Goal: Information Seeking & Learning: Check status

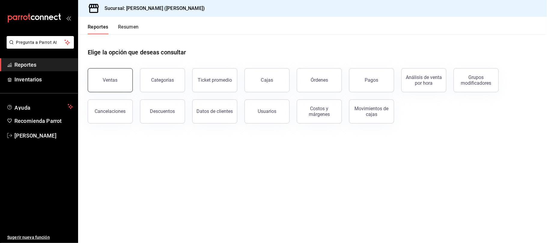
click at [115, 80] on div "Ventas" at bounding box center [110, 80] width 15 height 6
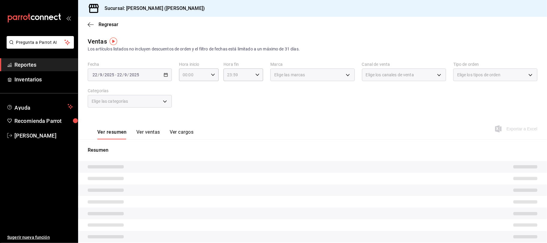
click at [153, 132] on button "Ver ventas" at bounding box center [148, 134] width 24 height 10
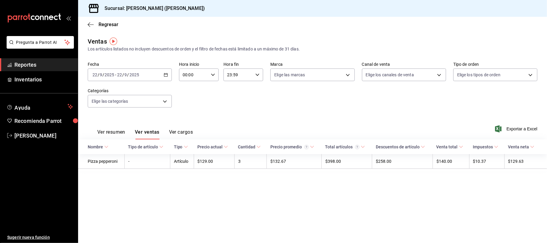
click at [109, 130] on button "Ver resumen" at bounding box center [111, 134] width 28 height 10
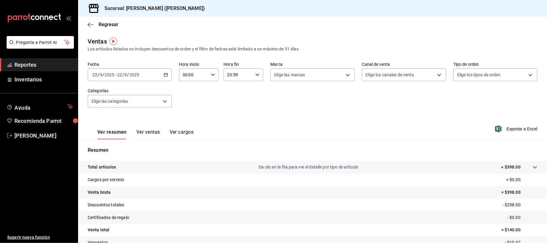
click at [160, 78] on div "[DATE] [DATE] - [DATE] [DATE]" at bounding box center [130, 74] width 84 height 13
click at [115, 103] on span "Ayer" at bounding box center [116, 106] width 47 height 6
click at [373, 77] on body "Pregunta a Parrot AI Reportes Inventarios Ayuda Recomienda Parrot [PERSON_NAME]…" at bounding box center [273, 121] width 547 height 243
click at [395, 133] on span "Uber Eats" at bounding box center [407, 132] width 64 height 6
type input "UBER_EATS"
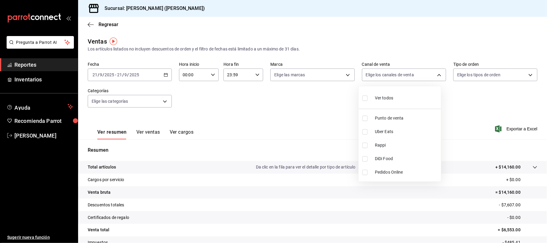
checkbox input "true"
click at [153, 80] on div at bounding box center [273, 121] width 547 height 243
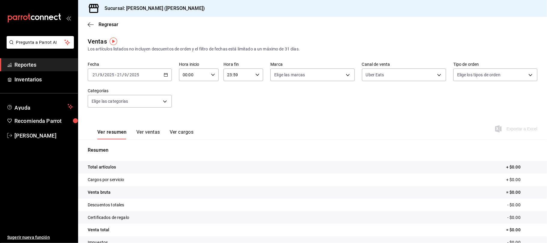
click at [153, 77] on div "[DATE] [DATE] - [DATE] [DATE]" at bounding box center [130, 74] width 84 height 13
click at [120, 143] on li "Rango de fechas" at bounding box center [116, 147] width 56 height 14
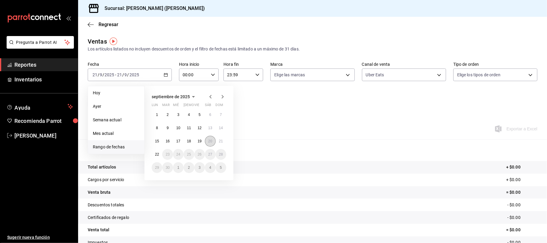
click at [207, 143] on button "20" at bounding box center [210, 141] width 11 height 11
click at [207, 143] on div "Resumen Total artículos + $0.00 Cargos por servicio + $0.00 Venta bruta = $0.00…" at bounding box center [312, 203] width 469 height 129
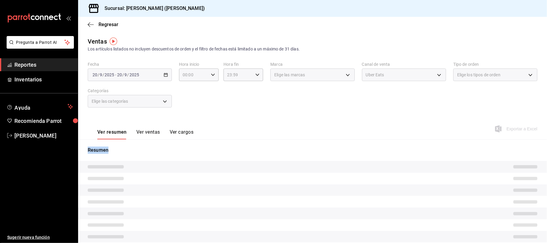
click at [207, 143] on div "Resumen" at bounding box center [312, 206] width 469 height 134
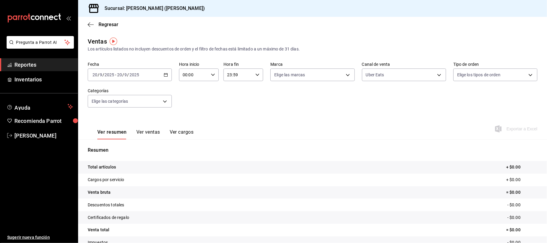
click at [265, 124] on div "Ver resumen Ver ventas Ver cargos Exportar a Excel" at bounding box center [312, 127] width 469 height 25
click at [411, 75] on body "Pregunta a Parrot AI Reportes Inventarios Ayuda Recomienda Parrot [PERSON_NAME]…" at bounding box center [273, 121] width 547 height 243
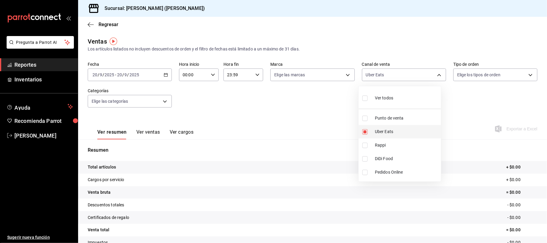
click at [387, 134] on span "Uber Eats" at bounding box center [407, 132] width 64 height 6
checkbox input "false"
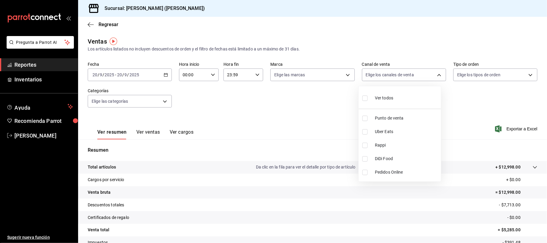
click at [384, 146] on span "Rappi" at bounding box center [407, 145] width 64 height 6
type input "RAPPI"
checkbox input "true"
click at [380, 147] on span "Rappi" at bounding box center [407, 145] width 64 height 6
checkbox input "false"
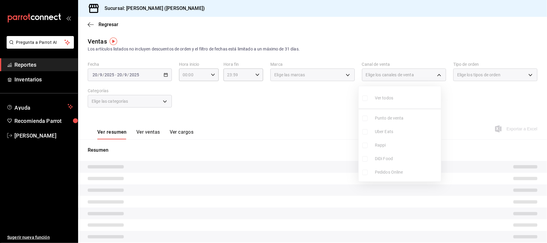
click at [389, 162] on ul "Ver todos Punto de venta Uber Eats Rappi DiDi Food Pedidos Online" at bounding box center [400, 133] width 82 height 95
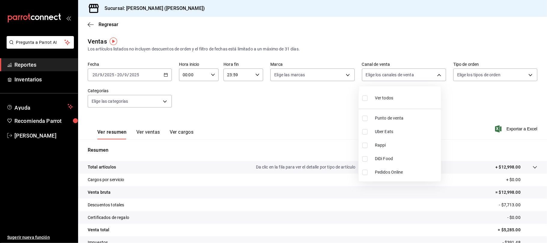
click at [389, 162] on li "DiDi Food" at bounding box center [400, 159] width 82 height 14
type input "DIDI_FOOD"
checkbox input "true"
click at [377, 148] on li "Rappi" at bounding box center [400, 145] width 82 height 14
type input "DIDI_FOOD,RAPPI"
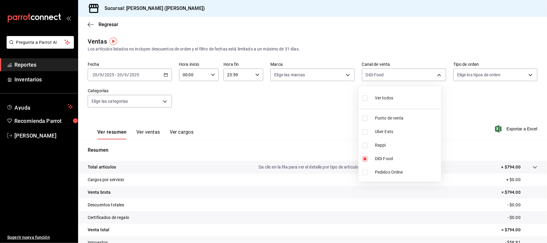
checkbox input "true"
click at [246, 101] on div at bounding box center [273, 121] width 547 height 243
click at [149, 132] on button "Ver ventas" at bounding box center [148, 134] width 24 height 10
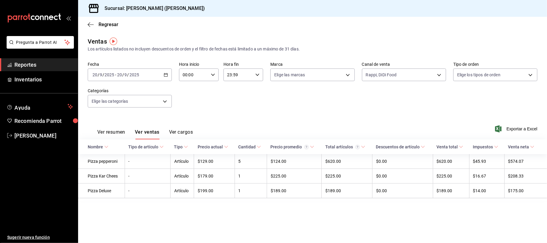
click at [113, 130] on button "Ver resumen" at bounding box center [111, 134] width 28 height 10
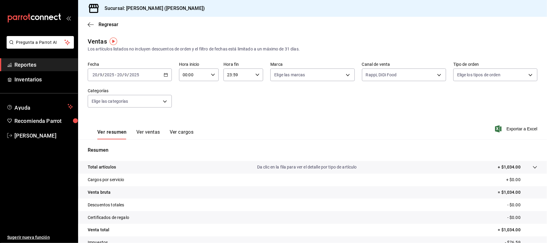
click at [147, 136] on button "Ver ventas" at bounding box center [148, 134] width 24 height 10
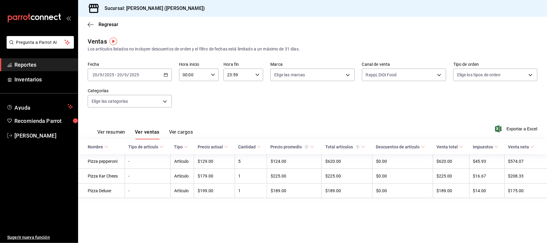
click at [120, 130] on button "Ver resumen" at bounding box center [111, 134] width 28 height 10
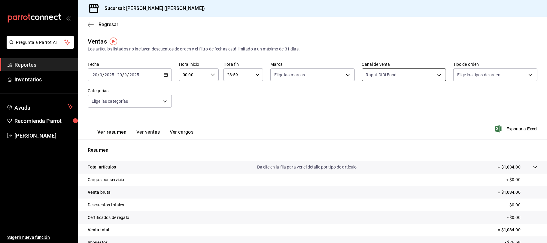
click at [380, 74] on body "Pregunta a Parrot AI Reportes Inventarios Ayuda Recomienda Parrot [PERSON_NAME]…" at bounding box center [273, 121] width 547 height 243
click at [393, 133] on span "Uber Eats" at bounding box center [407, 132] width 64 height 6
type input "DIDI_FOOD,RAPPI,UBER_EATS"
checkbox input "true"
click at [291, 123] on div at bounding box center [273, 121] width 547 height 243
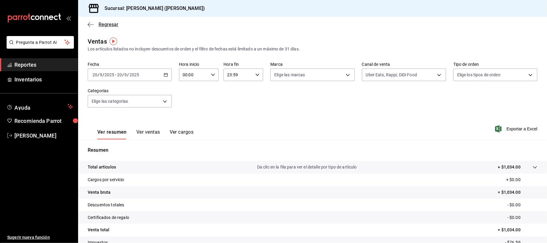
click at [111, 24] on span "Regresar" at bounding box center [108, 25] width 20 height 6
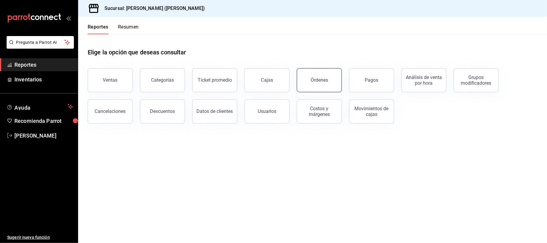
click at [326, 77] on button "Órdenes" at bounding box center [319, 80] width 45 height 24
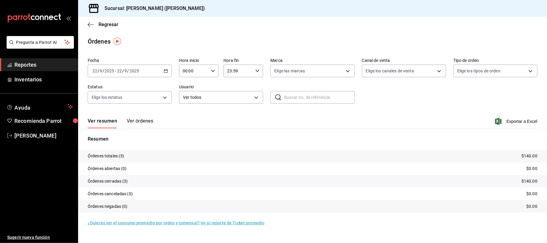
click at [163, 71] on div "[DATE] [DATE] - [DATE] [DATE]" at bounding box center [130, 71] width 84 height 13
click at [106, 156] on span "Rango de fechas" at bounding box center [116, 156] width 47 height 6
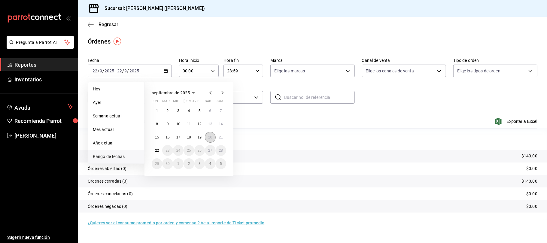
click at [211, 139] on button "20" at bounding box center [210, 137] width 11 height 11
click at [211, 139] on p "Resumen" at bounding box center [313, 138] width 450 height 7
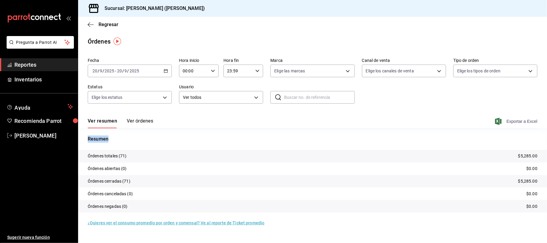
click at [524, 119] on span "Exportar a Excel" at bounding box center [516, 121] width 41 height 7
click at [113, 23] on span "Regresar" at bounding box center [108, 25] width 20 height 6
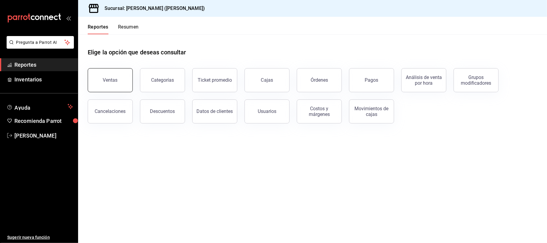
click at [105, 77] on div "Ventas" at bounding box center [110, 80] width 15 height 6
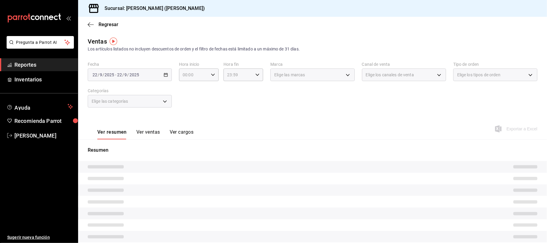
click at [159, 72] on div "[DATE] [DATE] - [DATE] [DATE]" at bounding box center [130, 74] width 84 height 13
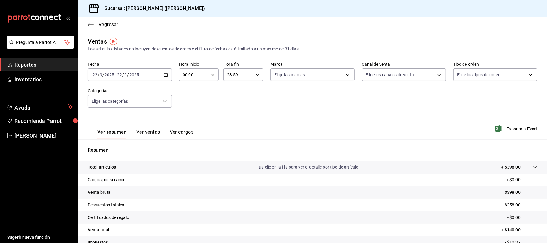
click at [161, 77] on div "[DATE] [DATE] - [DATE] [DATE]" at bounding box center [130, 74] width 84 height 13
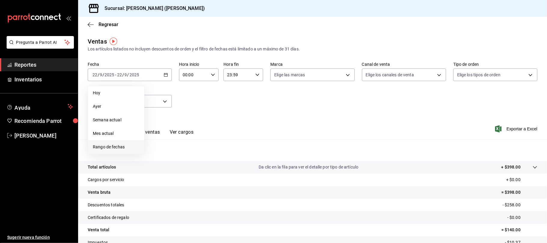
click at [124, 144] on span "Rango de fechas" at bounding box center [116, 147] width 47 height 6
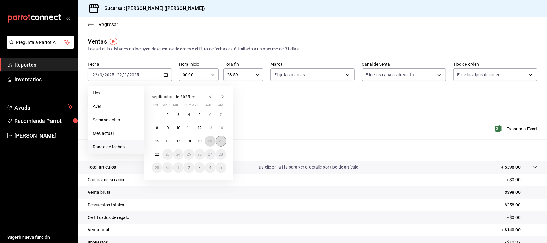
click at [215, 142] on div "1 2 3 4 5 6 7 8 9 10 11 12 13 14 15 16 17 18 19 20 21 22 23 24 25 26 27 28 29 3…" at bounding box center [189, 141] width 74 height 64
click at [209, 140] on abbr "20" at bounding box center [210, 141] width 4 height 4
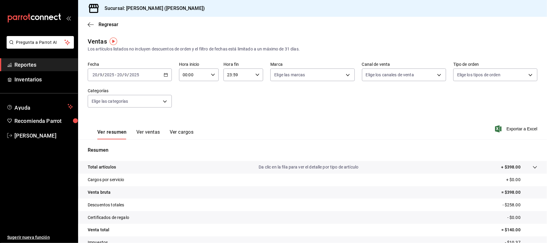
click at [209, 140] on div "Resumen Total artículos Da clic en la fila para ver el detalle por tipo de artí…" at bounding box center [312, 203] width 469 height 129
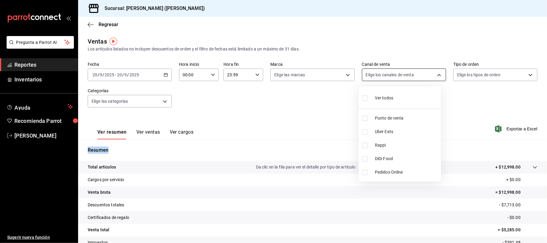
click at [380, 78] on body "Pregunta a Parrot AI Reportes Inventarios Ayuda Recomienda Parrot [PERSON_NAME]…" at bounding box center [273, 121] width 547 height 243
click at [378, 138] on li "Rappi" at bounding box center [400, 145] width 82 height 14
type input "RAPPI"
checkbox input "true"
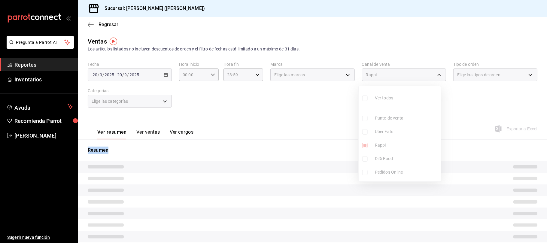
click at [380, 132] on ul "Ver todos Punto de venta Uber Eats Rappi DiDi Food Pedidos Online" at bounding box center [400, 133] width 82 height 95
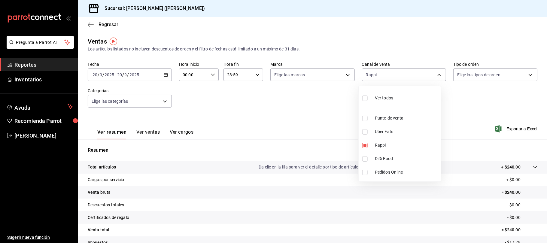
click at [380, 132] on span "Uber Eats" at bounding box center [407, 132] width 64 height 6
type input "RAPPI,UBER_EATS"
checkbox input "true"
click at [387, 162] on span "DiDi Food" at bounding box center [407, 159] width 64 height 6
type input "RAPPI,UBER_EATS,DIDI_FOOD"
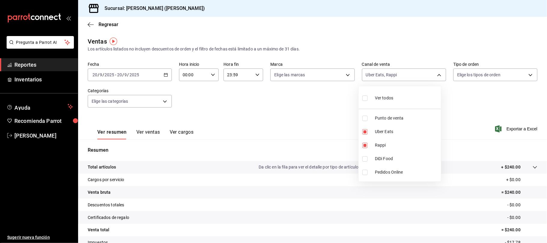
checkbox input "true"
click at [303, 120] on div at bounding box center [273, 121] width 547 height 243
click at [152, 133] on button "Ver ventas" at bounding box center [148, 134] width 24 height 10
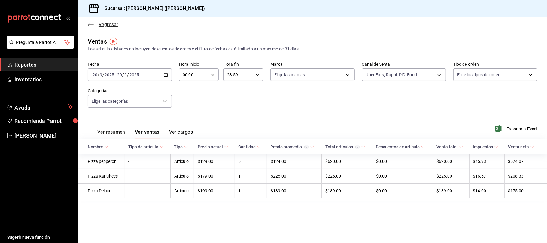
click at [113, 26] on span "Regresar" at bounding box center [108, 25] width 20 height 6
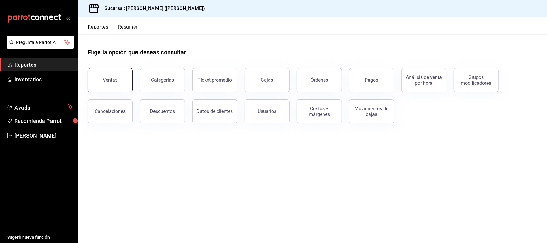
click at [118, 80] on button "Ventas" at bounding box center [110, 80] width 45 height 24
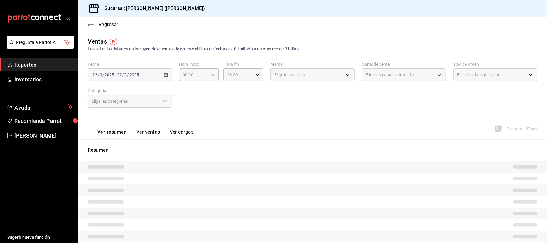
click at [417, 76] on div "Elige los canales de venta" at bounding box center [404, 74] width 84 height 13
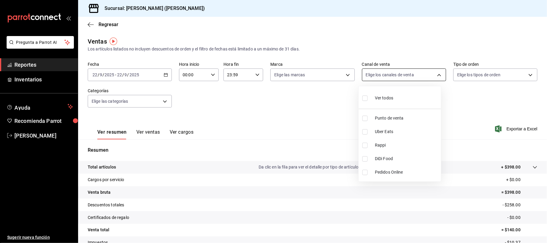
click at [417, 77] on body "Pregunta a Parrot AI Reportes Inventarios Ayuda Recomienda Parrot [PERSON_NAME]…" at bounding box center [273, 121] width 547 height 243
click at [153, 75] on div at bounding box center [273, 121] width 547 height 243
click at [156, 76] on div "[DATE] [DATE] - [DATE] [DATE]" at bounding box center [130, 74] width 84 height 13
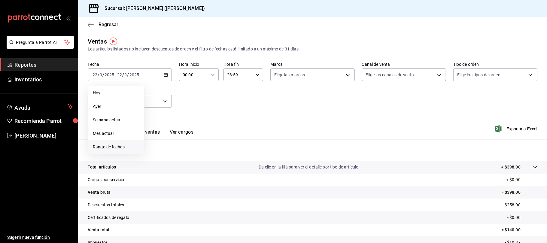
click at [118, 150] on span "Rango de fechas" at bounding box center [116, 147] width 47 height 6
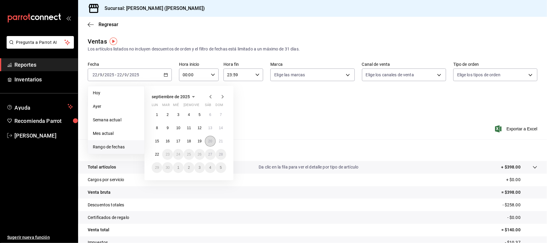
click at [210, 138] on button "20" at bounding box center [210, 141] width 11 height 11
click at [210, 138] on div "Ver resumen Ver ventas Ver cargos Exportar a Excel" at bounding box center [312, 127] width 469 height 25
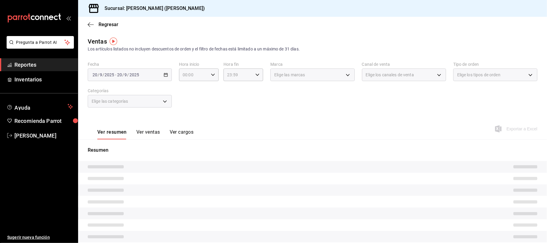
click at [210, 138] on div "Ver resumen Ver ventas Ver cargos Exportar a Excel" at bounding box center [312, 127] width 469 height 25
click at [210, 139] on div "Ventas Los artículos listados no incluyen descuentos de orden y el filtro de fe…" at bounding box center [312, 160] width 469 height 246
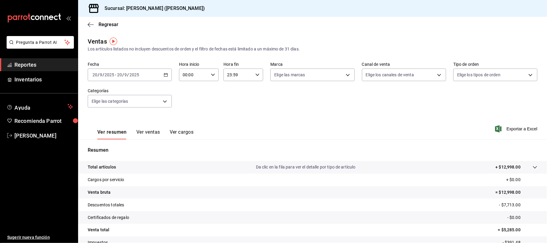
click at [283, 121] on div "Ver resumen Ver ventas Ver cargos Exportar a Excel" at bounding box center [312, 127] width 469 height 25
click at [374, 72] on body "Pregunta a Parrot AI Reportes Inventarios Ayuda Recomienda Parrot [PERSON_NAME]…" at bounding box center [273, 121] width 547 height 243
click at [383, 114] on li "Punto de venta" at bounding box center [400, 118] width 82 height 14
type input "PARROT"
checkbox input "true"
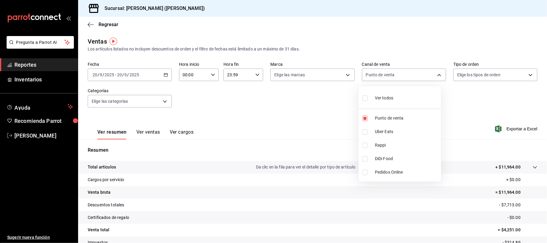
click at [292, 101] on div at bounding box center [273, 121] width 547 height 243
click at [147, 129] on button "Ver ventas" at bounding box center [148, 134] width 24 height 10
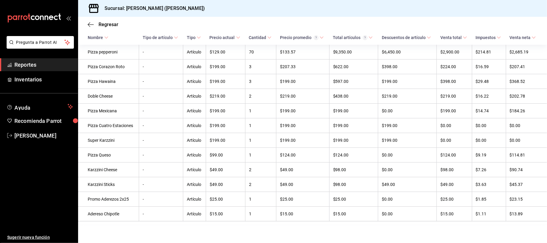
scroll to position [75, 0]
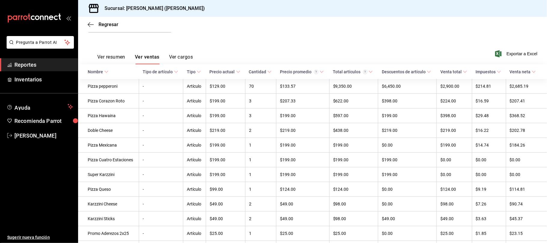
click at [112, 54] on button "Ver resumen" at bounding box center [111, 59] width 28 height 10
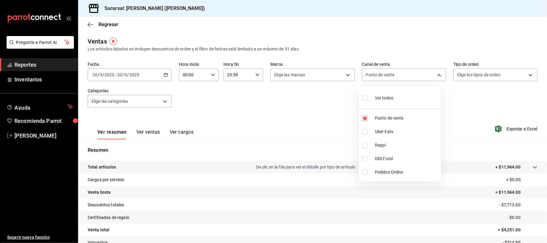
click at [424, 74] on body "Pregunta a Parrot AI Reportes Inventarios Ayuda Recomienda Parrot [PERSON_NAME]…" at bounding box center [273, 121] width 547 height 243
click at [381, 102] on div "Ver todos" at bounding box center [377, 97] width 31 height 13
type input "PARROT,UBER_EATS,RAPPI,DIDI_FOOD,ONLINE"
checkbox input "true"
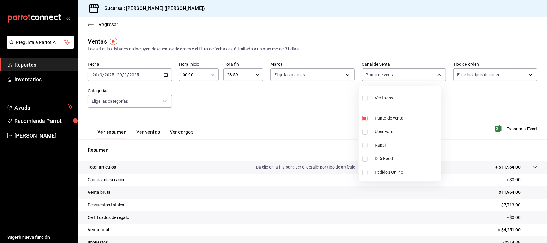
checkbox input "true"
click at [318, 120] on div at bounding box center [273, 121] width 547 height 243
click at [106, 28] on div "Regresar" at bounding box center [312, 24] width 469 height 15
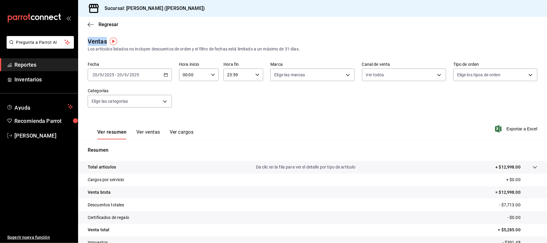
click at [106, 28] on div "Regresar" at bounding box center [312, 24] width 469 height 15
click at [106, 27] on span "Regresar" at bounding box center [108, 25] width 20 height 6
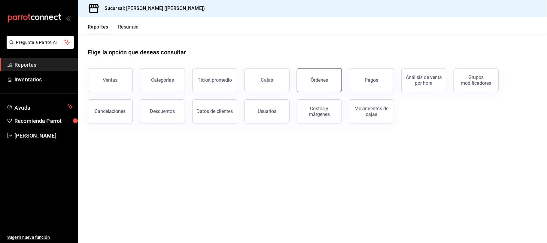
click at [307, 82] on button "Órdenes" at bounding box center [319, 80] width 45 height 24
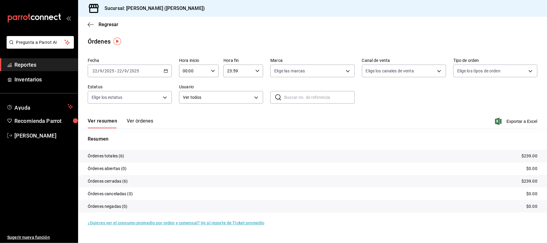
click at [158, 72] on div "[DATE] [DATE] - [DATE] [DATE]" at bounding box center [130, 71] width 84 height 13
click at [104, 158] on span "Rango de fechas" at bounding box center [116, 156] width 47 height 6
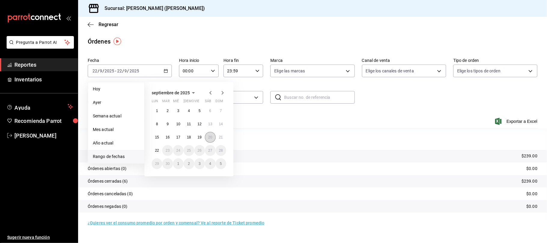
click at [208, 141] on button "20" at bounding box center [210, 137] width 11 height 11
click at [208, 141] on p "Resumen" at bounding box center [313, 138] width 450 height 7
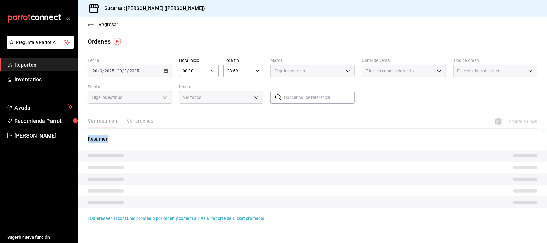
click at [208, 141] on p "Resumen" at bounding box center [313, 138] width 450 height 7
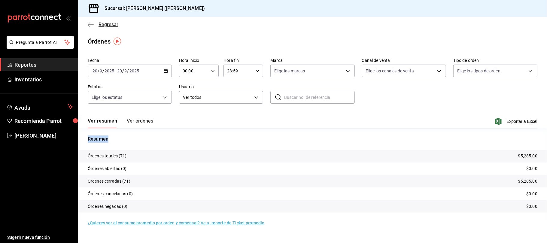
click at [107, 24] on span "Regresar" at bounding box center [108, 25] width 20 height 6
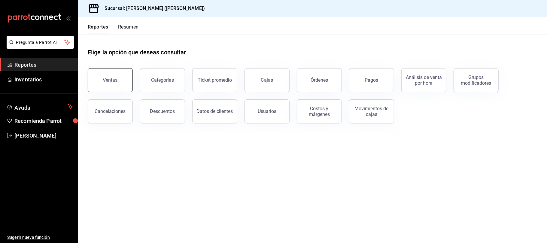
click at [114, 89] on button "Ventas" at bounding box center [110, 80] width 45 height 24
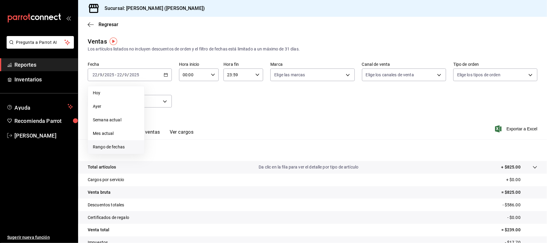
click at [108, 144] on span "Rango de fechas" at bounding box center [116, 147] width 47 height 6
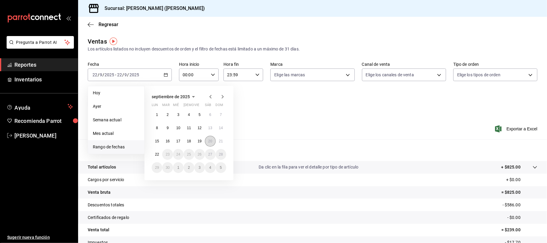
click at [212, 144] on button "20" at bounding box center [210, 141] width 11 height 11
click at [212, 144] on div "Resumen Total artículos Da clic en la fila para ver el detalle por tipo de artí…" at bounding box center [312, 203] width 469 height 129
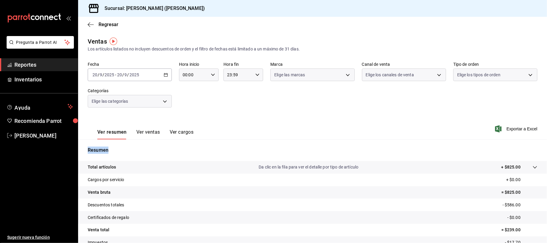
click at [212, 144] on div "Resumen Total artículos Da clic en la fila para ver el detalle por tipo de artí…" at bounding box center [312, 203] width 469 height 129
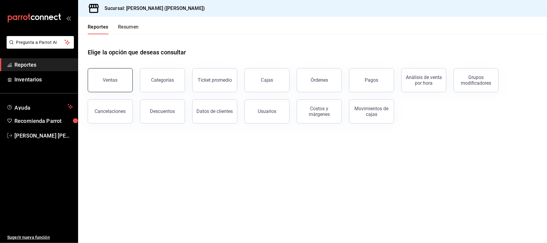
click at [123, 80] on button "Ventas" at bounding box center [110, 80] width 45 height 24
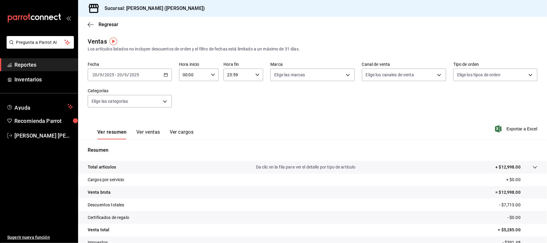
click at [160, 75] on div "2025-09-20 20 / 9 / 2025 - 2025-09-20 20 / 9 / 2025" at bounding box center [130, 74] width 84 height 13
click at [118, 106] on span "Ayer" at bounding box center [116, 106] width 47 height 6
click at [417, 71] on body "Pregunta a Parrot AI Reportes Inventarios Ayuda Recomienda Parrot [PERSON_NAME]…" at bounding box center [273, 121] width 547 height 243
click at [404, 131] on span "Uber Eats" at bounding box center [407, 132] width 64 height 6
type input "UBER_EATS"
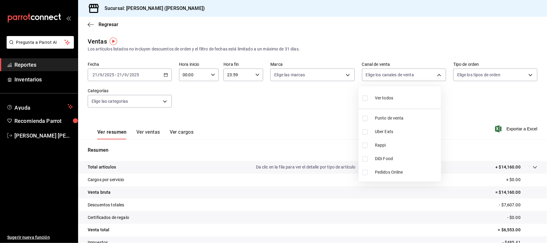
checkbox input "true"
click at [395, 140] on li "Rappi" at bounding box center [400, 145] width 82 height 14
type input "UBER_EATS,RAPPI"
checkbox input "true"
click at [404, 151] on li "Rappi" at bounding box center [400, 145] width 82 height 14
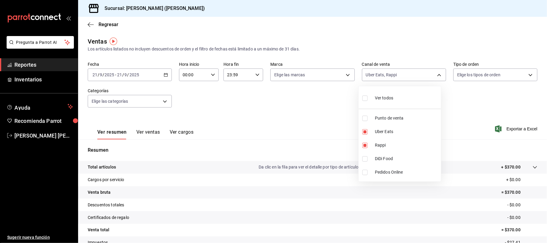
type input "UBER_EATS"
checkbox input "false"
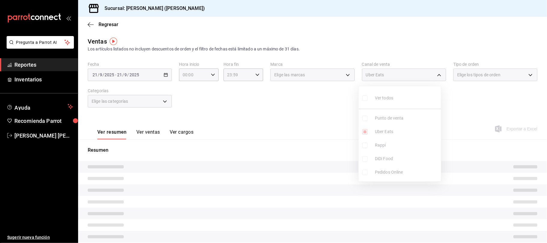
click at [397, 158] on ul "Ver todos Punto de venta Uber Eats Rappi DiDi Food Pedidos Online" at bounding box center [400, 133] width 82 height 95
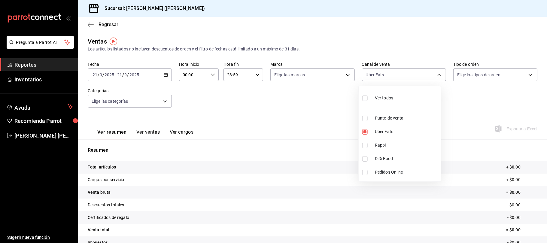
click at [397, 158] on span "DiDi Food" at bounding box center [407, 159] width 64 height 6
type input "UBER_EATS,DIDI_FOOD"
checkbox input "true"
click at [404, 147] on span "Rappi" at bounding box center [407, 145] width 64 height 6
type input "UBER_EATS,DIDI_FOOD,RAPPI"
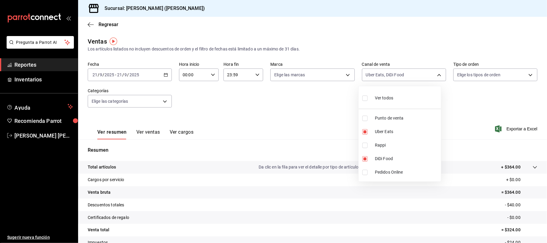
checkbox input "true"
click at [246, 118] on div at bounding box center [273, 121] width 547 height 243
click at [147, 132] on button "Ver ventas" at bounding box center [148, 134] width 24 height 10
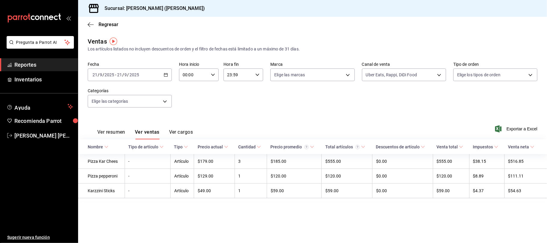
click at [113, 130] on button "Ver resumen" at bounding box center [111, 134] width 28 height 10
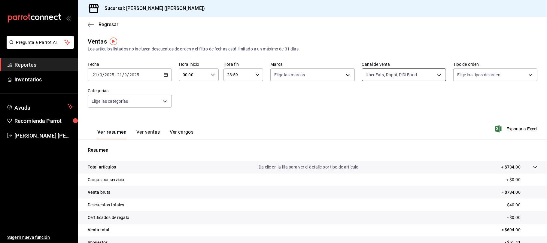
click at [401, 69] on body "Pregunta a Parrot AI Reportes Inventarios Ayuda Recomienda Parrot Catalina Eliz…" at bounding box center [273, 121] width 547 height 243
click at [393, 89] on li "Ver todos" at bounding box center [400, 98] width 82 height 18
type input "PARROT,UBER_EATS,RAPPI,DIDI_FOOD,ONLINE"
checkbox input "true"
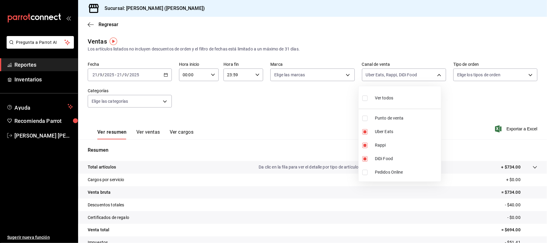
checkbox input "true"
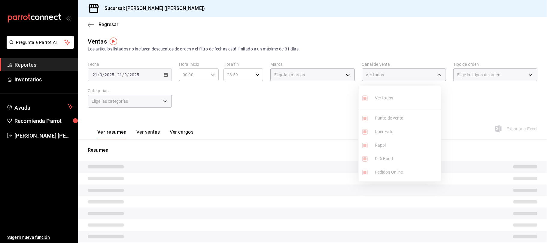
click at [388, 95] on ul "Ver todos Punto de venta Uber Eats Rappi DiDi Food Pedidos Online" at bounding box center [400, 133] width 82 height 95
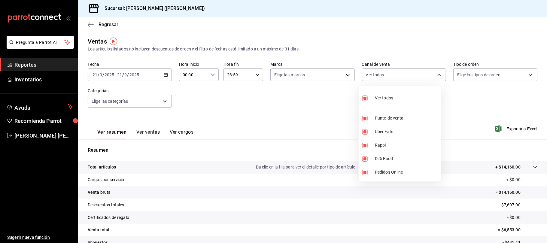
click at [387, 97] on span "Ver todos" at bounding box center [384, 98] width 18 height 6
checkbox input "false"
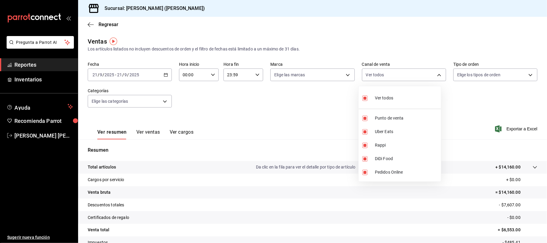
checkbox input "false"
click at [405, 120] on span "Punto de venta" at bounding box center [407, 118] width 64 height 6
type input "PARROT"
checkbox input "true"
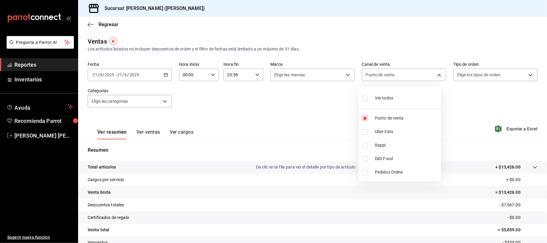
click at [288, 103] on div at bounding box center [273, 121] width 547 height 243
click at [142, 132] on button "Ver ventas" at bounding box center [148, 134] width 24 height 10
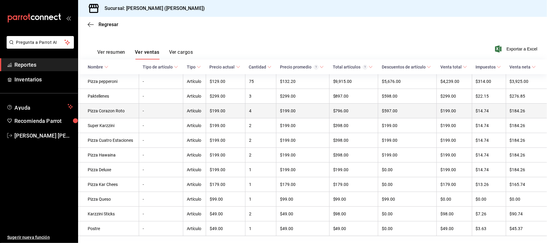
scroll to position [100, 0]
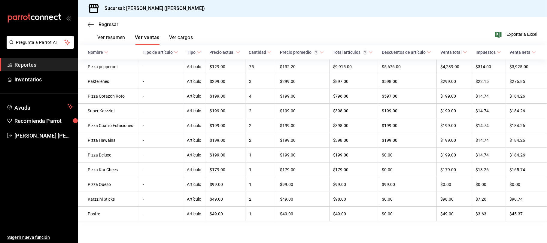
click at [114, 20] on div "Regresar" at bounding box center [312, 24] width 469 height 15
click at [112, 22] on span "Regresar" at bounding box center [108, 25] width 20 height 6
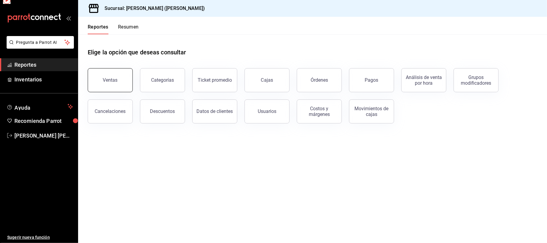
click at [121, 70] on button "Ventas" at bounding box center [110, 80] width 45 height 24
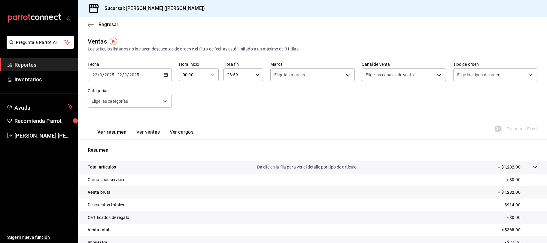
click at [142, 77] on div "[DATE] [DATE] - [DATE] [DATE]" at bounding box center [130, 74] width 84 height 13
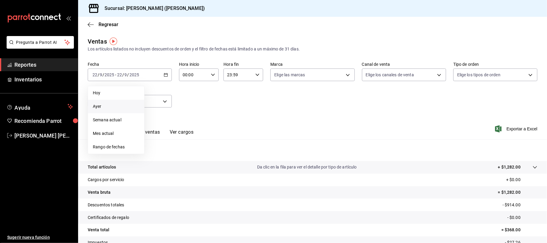
click at [119, 108] on span "Ayer" at bounding box center [116, 106] width 47 height 6
click at [117, 26] on span "Regresar" at bounding box center [108, 25] width 20 height 6
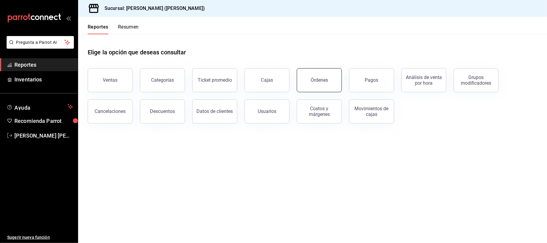
click at [315, 68] on div "Órdenes" at bounding box center [315, 76] width 52 height 31
click at [308, 79] on button "Órdenes" at bounding box center [319, 80] width 45 height 24
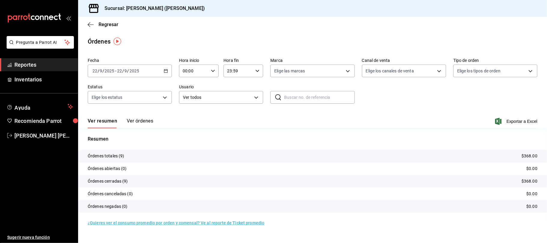
click at [133, 70] on input "2025" at bounding box center [134, 70] width 10 height 5
click at [161, 70] on div "[DATE] [DATE] - [DATE] [DATE]" at bounding box center [130, 71] width 84 height 13
click at [126, 101] on span "Ayer" at bounding box center [116, 102] width 47 height 6
click at [146, 126] on button "Ver órdenes" at bounding box center [140, 123] width 26 height 10
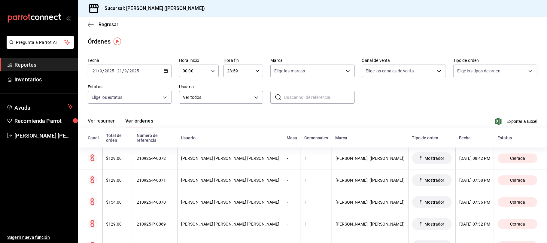
click at [109, 123] on button "Ver resumen" at bounding box center [102, 123] width 28 height 10
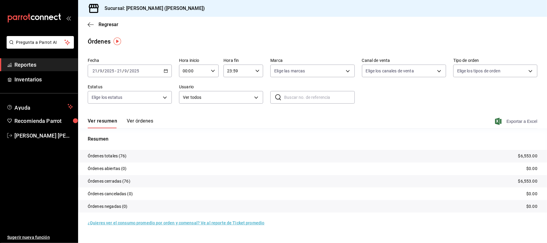
click at [524, 123] on span "Exportar a Excel" at bounding box center [516, 121] width 41 height 7
click at [114, 26] on span "Regresar" at bounding box center [108, 25] width 20 height 6
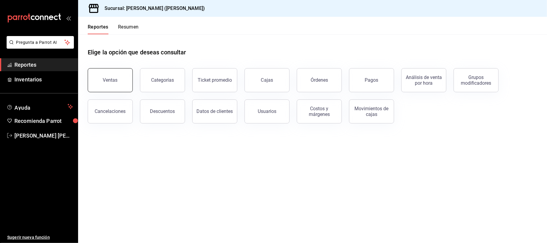
click at [119, 78] on button "Ventas" at bounding box center [110, 80] width 45 height 24
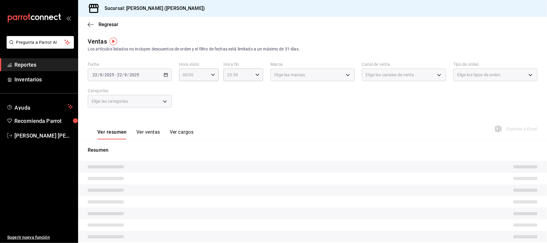
click at [145, 72] on div "[DATE] [DATE] - [DATE] [DATE]" at bounding box center [130, 74] width 84 height 13
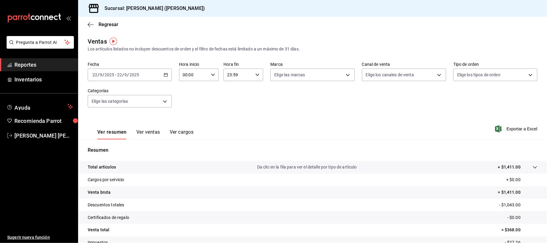
click at [147, 72] on div "[DATE] [DATE] - [DATE] [DATE]" at bounding box center [130, 74] width 84 height 13
click at [122, 107] on span "Ayer" at bounding box center [116, 106] width 47 height 6
